Goal: Find specific page/section

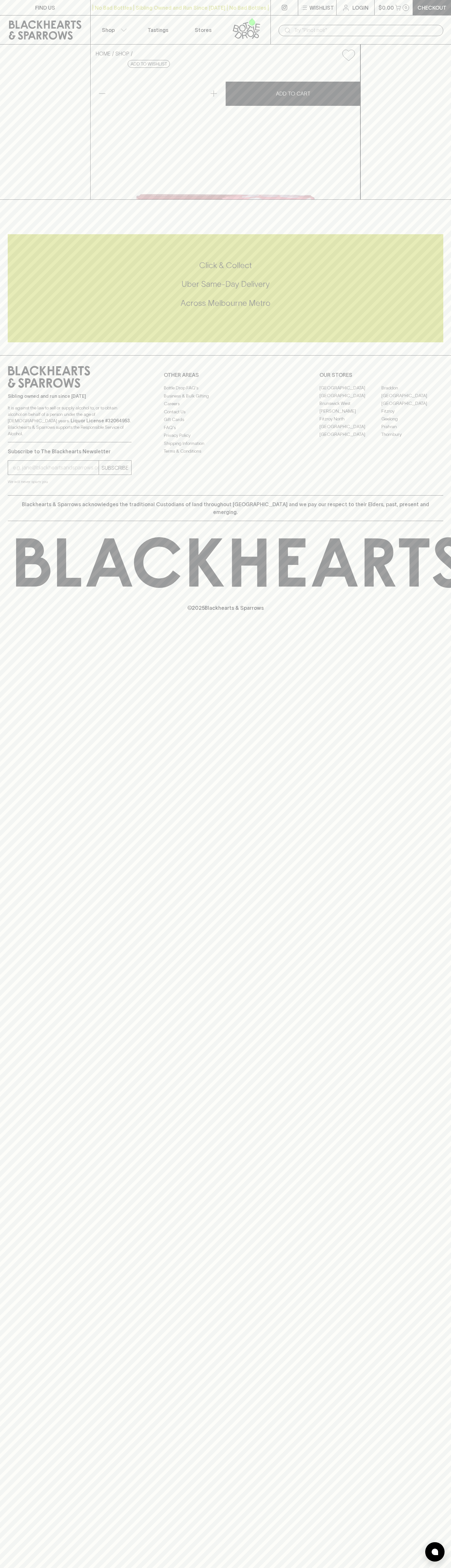
click at [89, 6] on link "FIND US" at bounding box center [45, 8] width 90 height 15
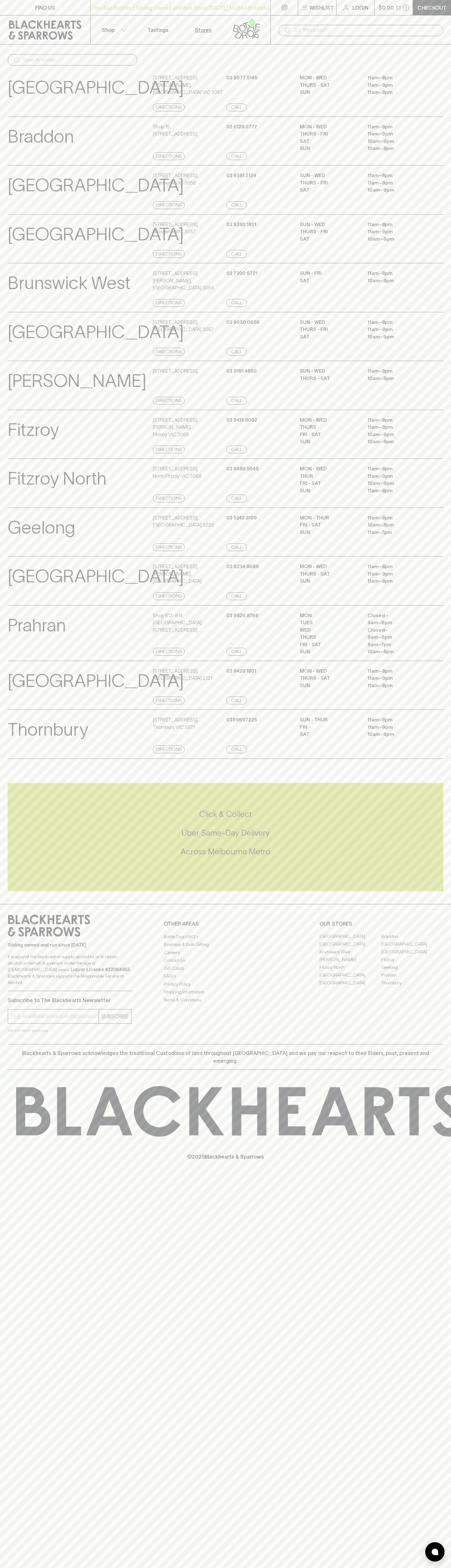
click at [422, 794] on div "FIND US | No Bad Bottles | Sibling Owned and Run Since [DATE] | No Bad Bottles …" at bounding box center [225, 784] width 451 height 1568
click at [327, 1567] on html "FIND US | No Bad Bottles | Sibling Owned and Run Since [DATE] | No Bad Bottles …" at bounding box center [225, 784] width 451 height 1568
click at [12, 1107] on div at bounding box center [443, 1111] width 888 height 50
